Goal: Task Accomplishment & Management: Use online tool/utility

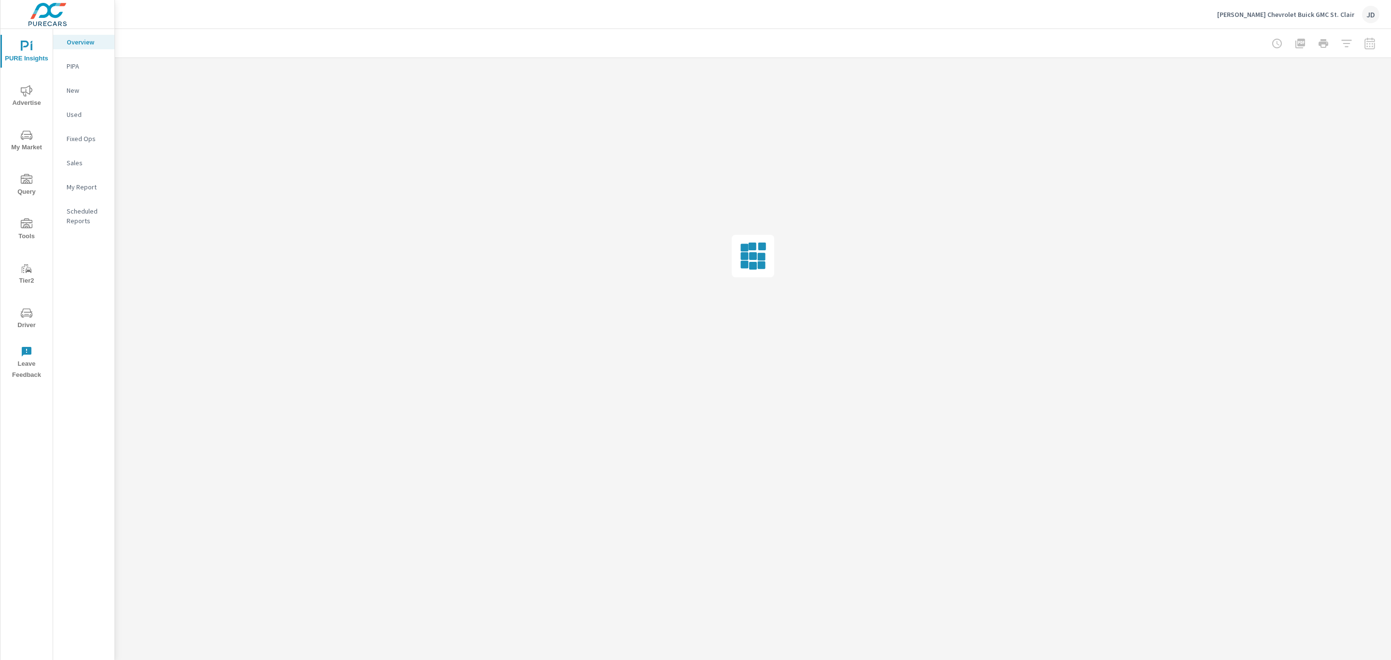
click at [23, 229] on icon "nav menu" at bounding box center [27, 224] width 12 height 12
click at [88, 67] on p "Onsite Offers" at bounding box center [87, 66] width 40 height 10
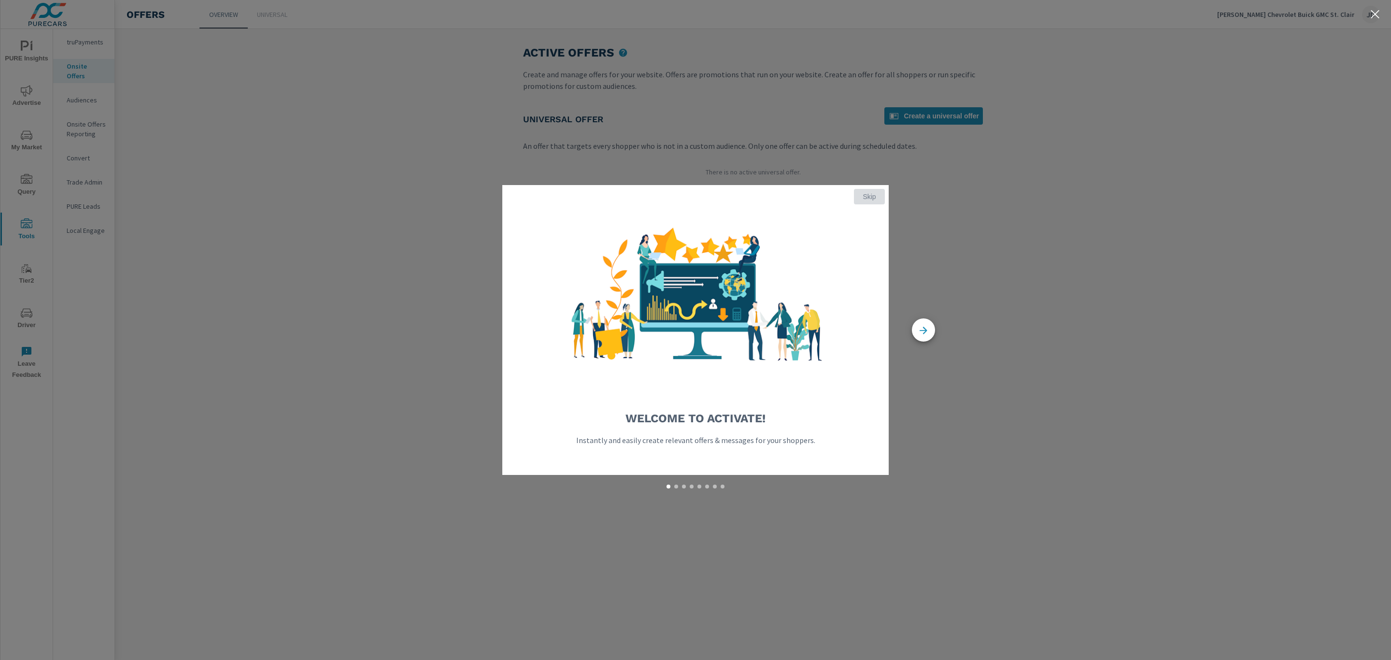
click at [864, 197] on span "Skip" at bounding box center [869, 196] width 23 height 9
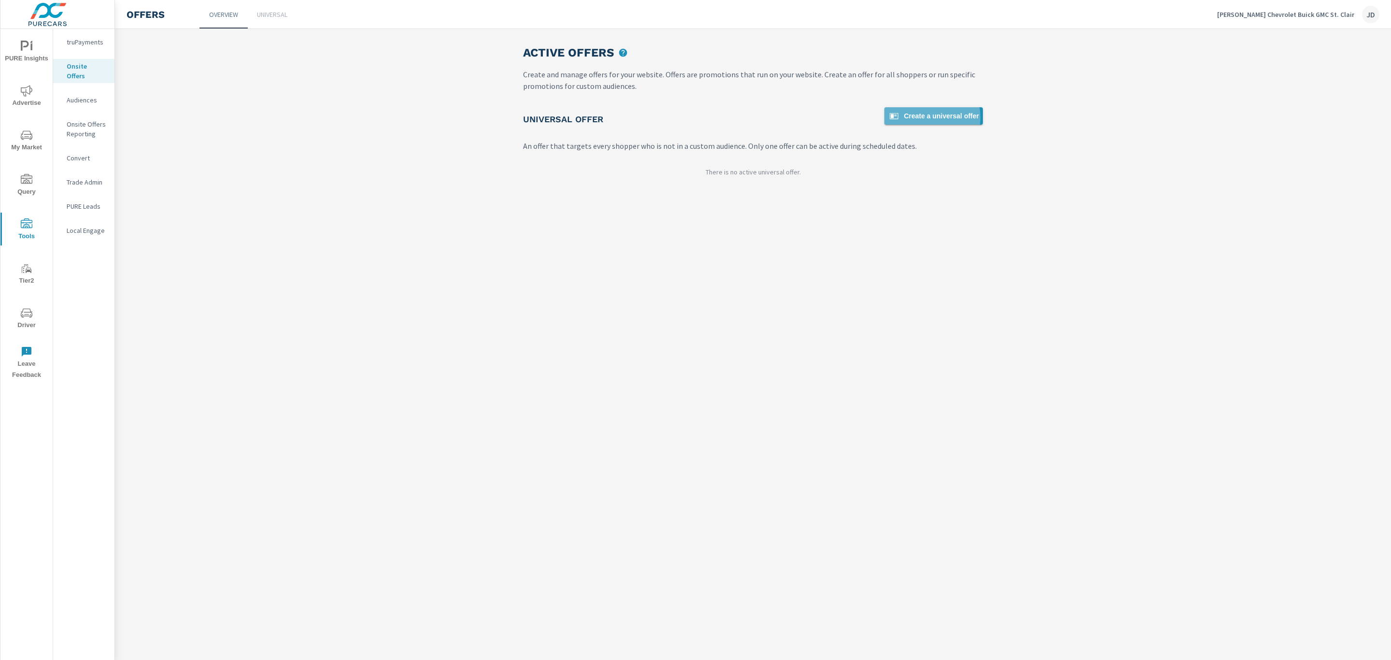
click at [929, 117] on span "Create a universal offer" at bounding box center [933, 116] width 91 height 12
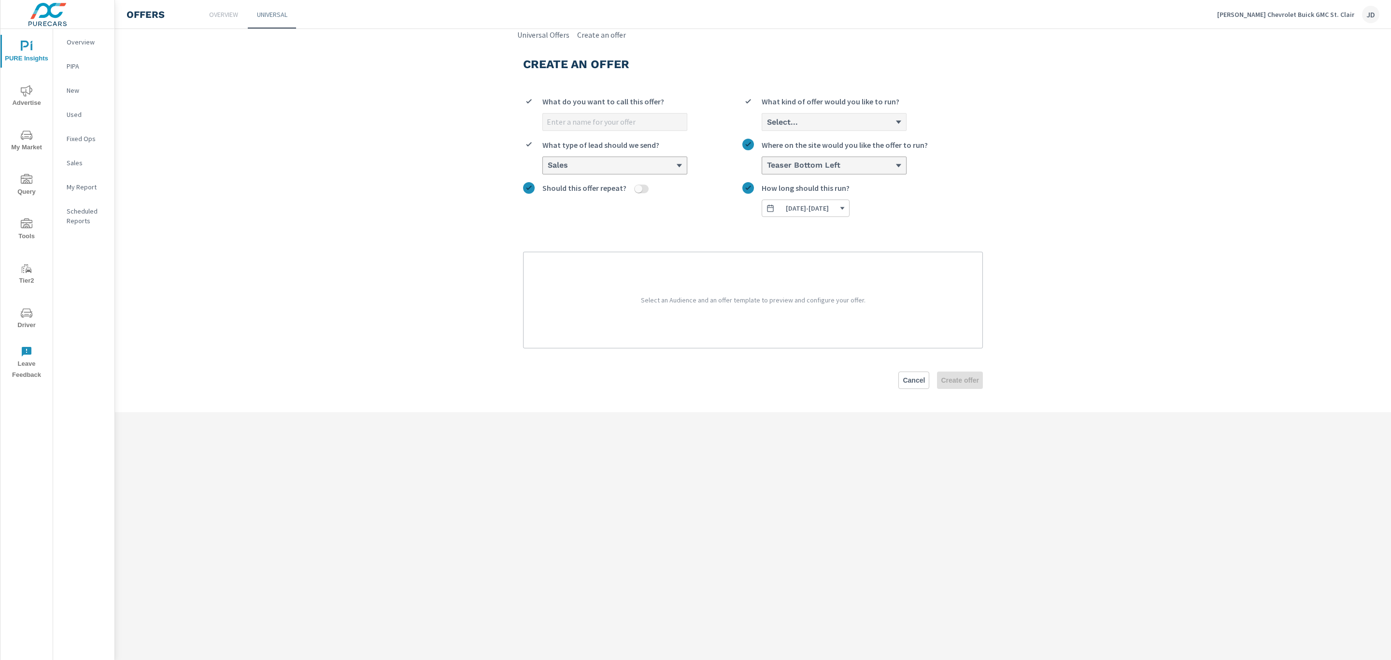
click at [619, 124] on input "What do you want to call this offer?" at bounding box center [615, 121] width 144 height 17
type input "TEST"
click at [835, 126] on div "Select..." at bounding box center [830, 121] width 129 height 9
click at [767, 126] on input "Select... What kind of offer would you like to run?" at bounding box center [766, 122] width 1 height 9
click at [820, 161] on li "Custom" at bounding box center [834, 159] width 144 height 18
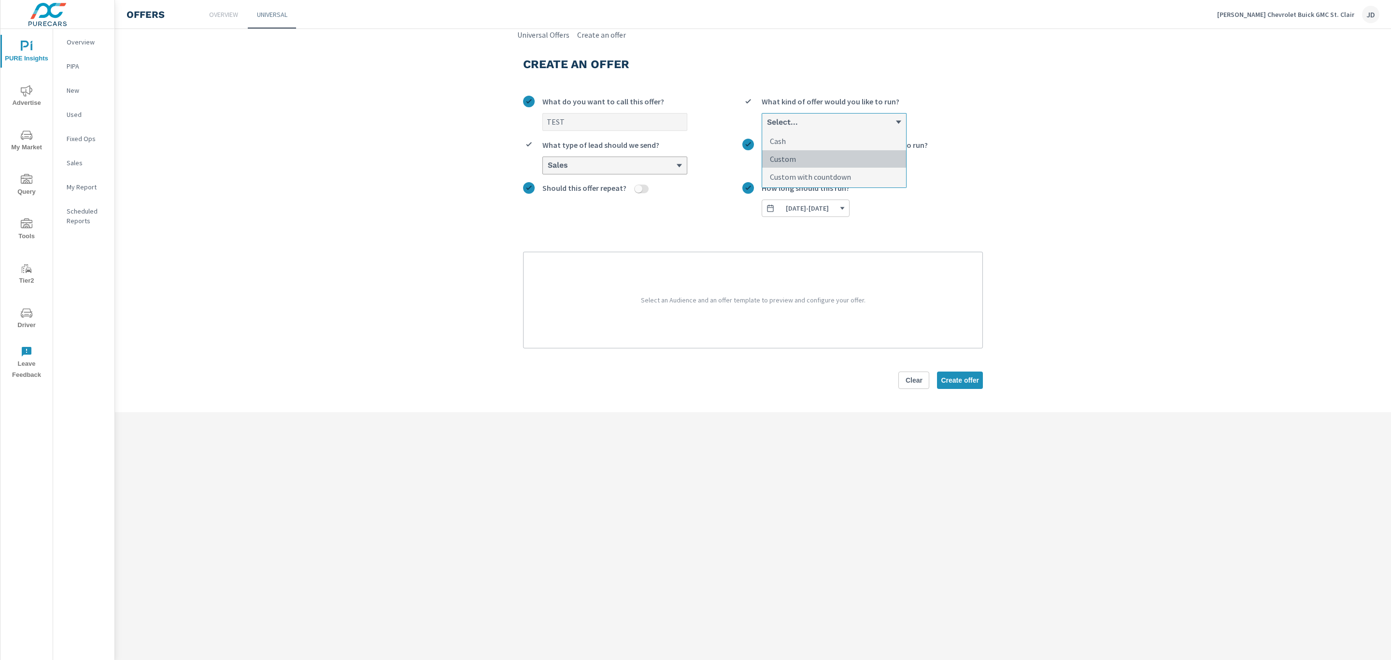
click at [767, 127] on input "option Custom focused, 2 of 3. 3 results available. Use Up and Down to choose o…" at bounding box center [766, 122] width 1 height 9
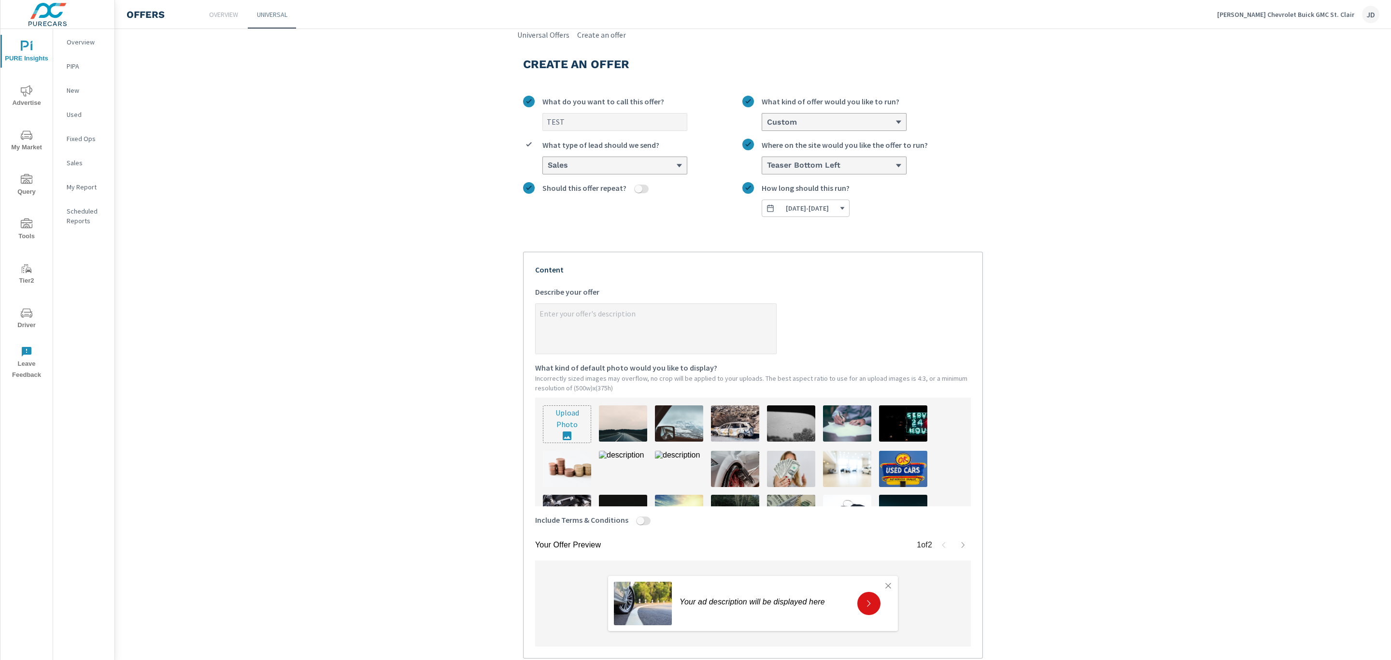
type textarea "x"
click at [713, 320] on textarea "x Describe your offer" at bounding box center [656, 329] width 241 height 48
type textarea "T"
type textarea "x"
type textarea "TE"
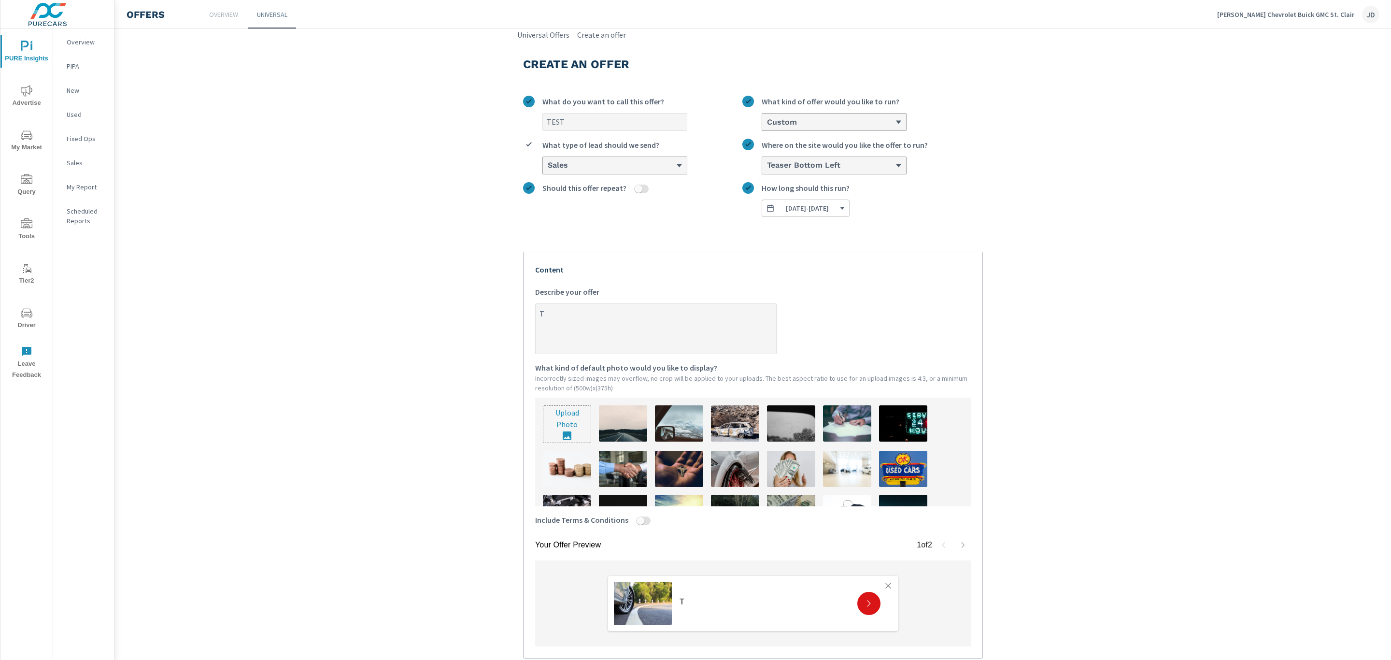
type textarea "x"
type textarea "TES"
type textarea "x"
type textarea "TEST"
type textarea "x"
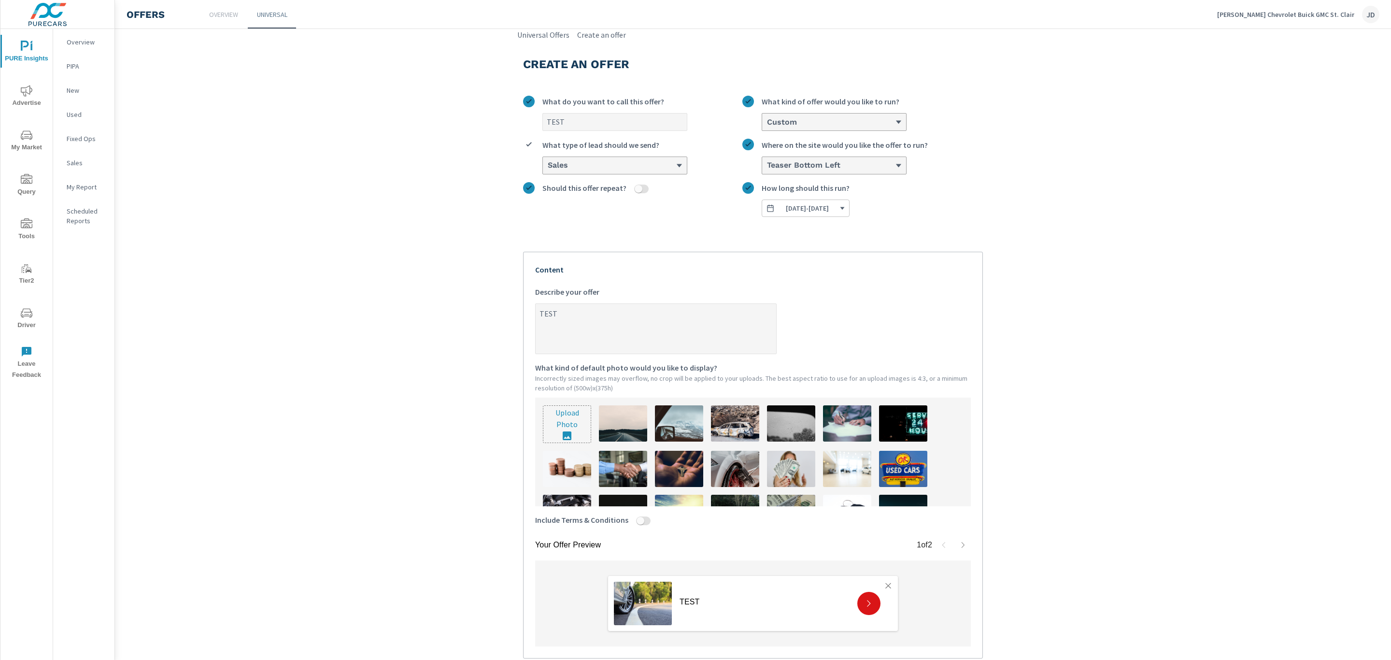
type textarea "TEST"
click at [523, 388] on div "Your Offer Preview 1 of 2 TEST Close TEST ​ ​ ​ ​ Get this offer Content TEST x…" at bounding box center [753, 455] width 460 height 407
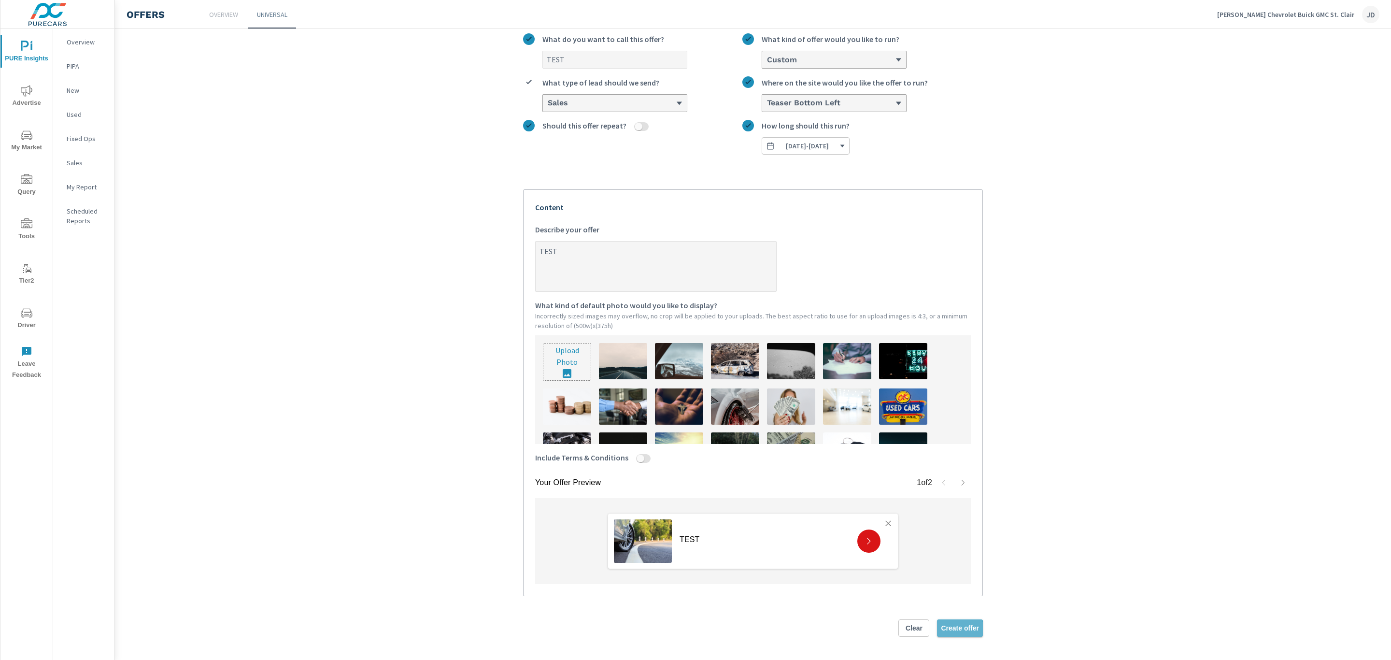
click at [950, 629] on span "Create offer" at bounding box center [960, 627] width 38 height 9
type textarea "x"
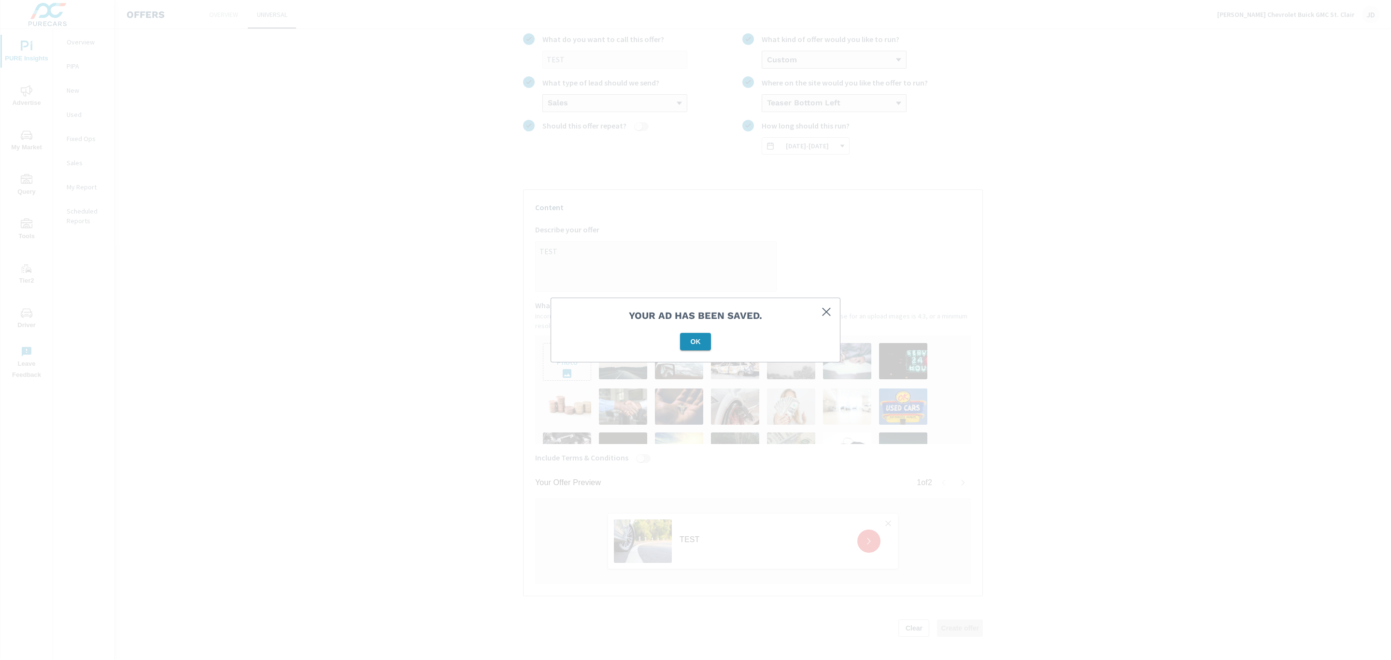
click at [689, 344] on span "OK" at bounding box center [695, 341] width 23 height 9
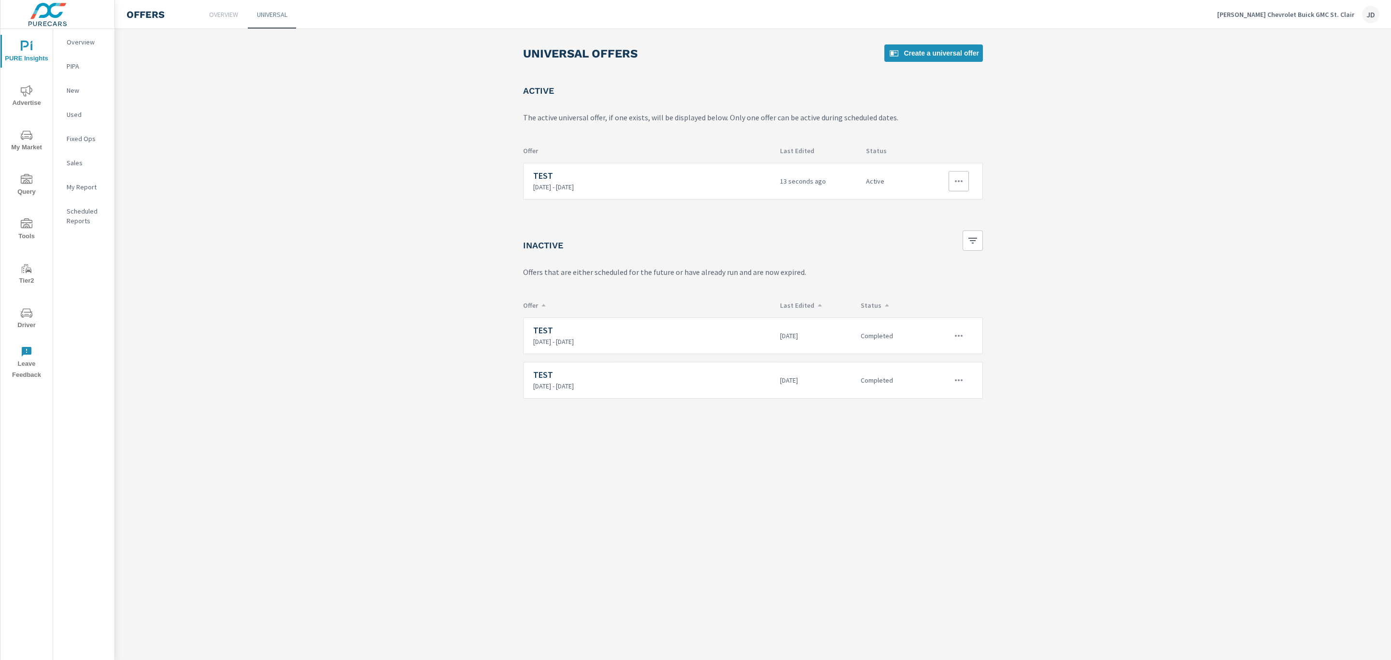
click at [965, 181] on button "button" at bounding box center [959, 181] width 20 height 20
click at [941, 248] on div "Disable" at bounding box center [934, 250] width 26 height 12
